Goal: Navigation & Orientation: Understand site structure

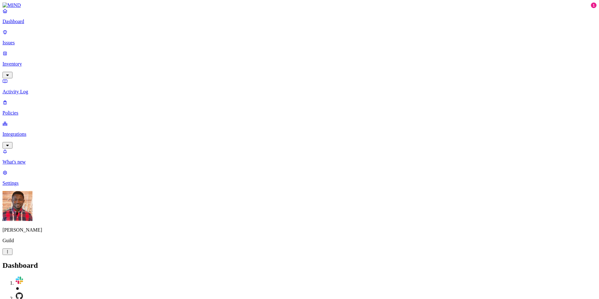
click at [29, 110] on p "Policies" at bounding box center [299, 113] width 594 height 6
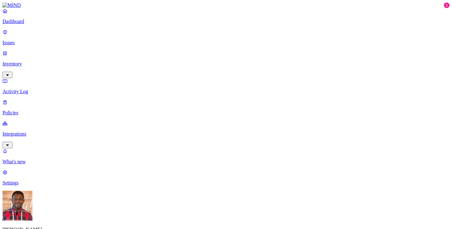
click at [27, 24] on p "Dashboard" at bounding box center [225, 22] width 447 height 6
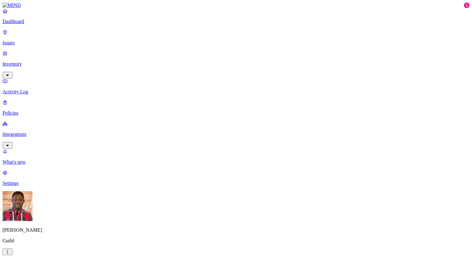
click at [30, 40] on p "Issues" at bounding box center [235, 43] width 467 height 6
click at [30, 54] on link "Inventory" at bounding box center [235, 64] width 467 height 27
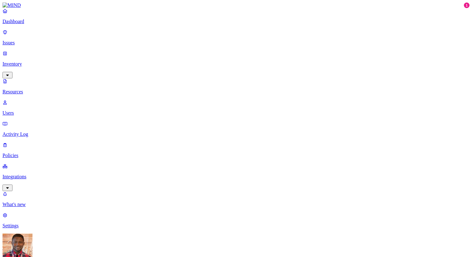
click at [29, 89] on p "Resources" at bounding box center [235, 92] width 467 height 6
click at [29, 110] on p "Users" at bounding box center [235, 113] width 467 height 6
click at [29, 121] on link "Activity Log" at bounding box center [235, 129] width 467 height 16
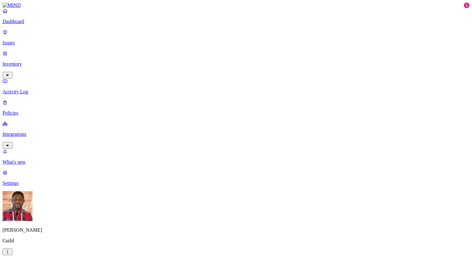
click at [27, 131] on p "Integrations" at bounding box center [235, 134] width 467 height 6
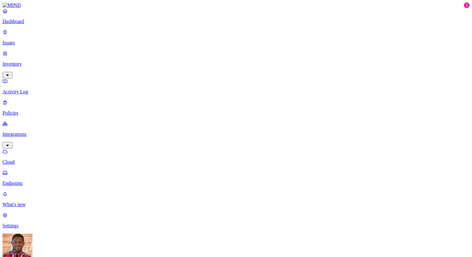
click at [27, 121] on link "Integrations" at bounding box center [235, 134] width 467 height 27
click at [29, 110] on p "Policies" at bounding box center [235, 113] width 467 height 6
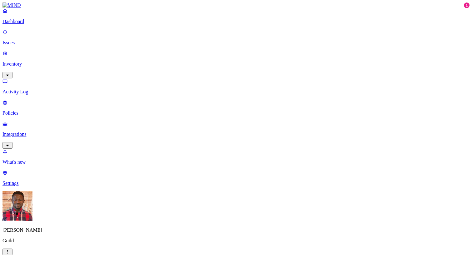
click at [30, 24] on p "Dashboard" at bounding box center [235, 22] width 467 height 6
drag, startPoint x: 120, startPoint y: 25, endPoint x: 127, endPoint y: 24, distance: 6.9
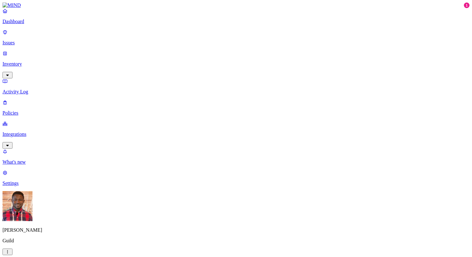
click at [47, 131] on p "Integrations" at bounding box center [235, 134] width 467 height 6
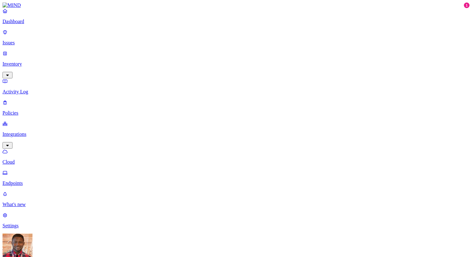
click at [23, 40] on p "Issues" at bounding box center [235, 43] width 467 height 6
